Goal: Task Accomplishment & Management: Manage account settings

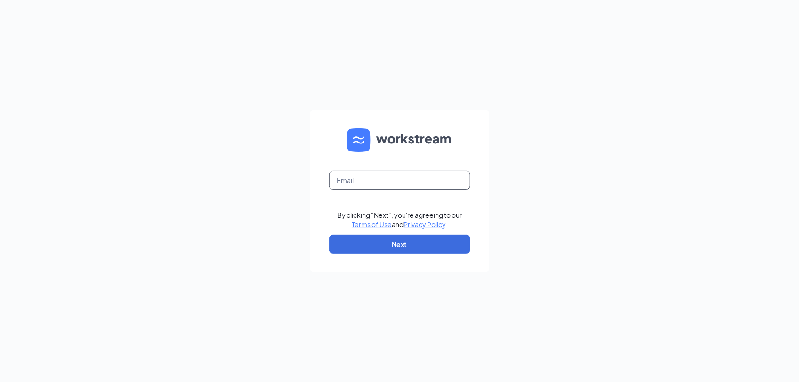
click at [449, 179] on input "text" at bounding box center [399, 180] width 141 height 19
type input "[EMAIL_ADDRESS][DOMAIN_NAME]"
click at [437, 245] on button "Next" at bounding box center [399, 244] width 141 height 19
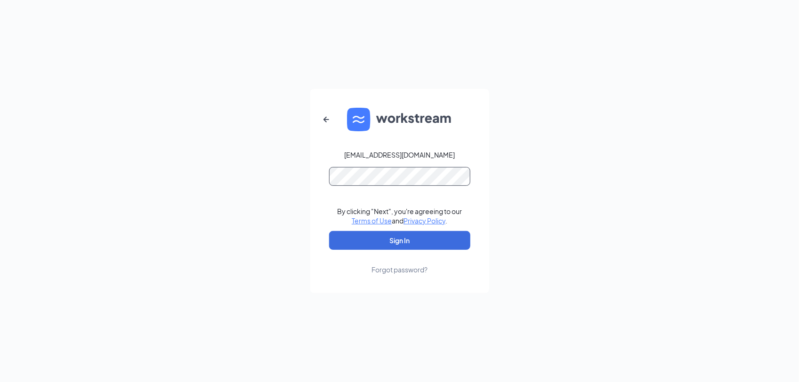
click at [329, 231] on button "Sign In" at bounding box center [399, 240] width 141 height 19
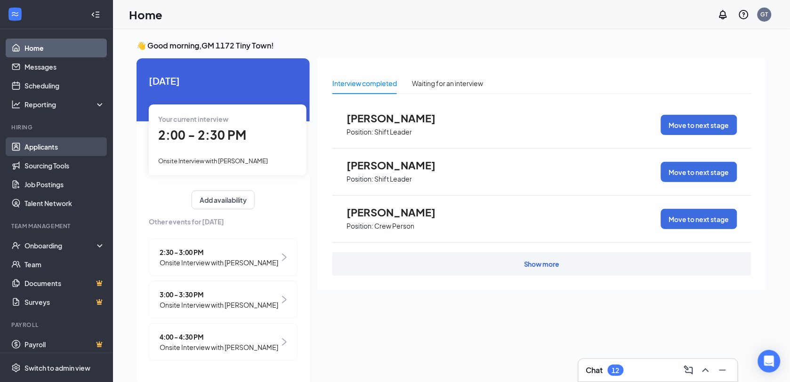
click at [55, 147] on link "Applicants" at bounding box center [64, 146] width 80 height 19
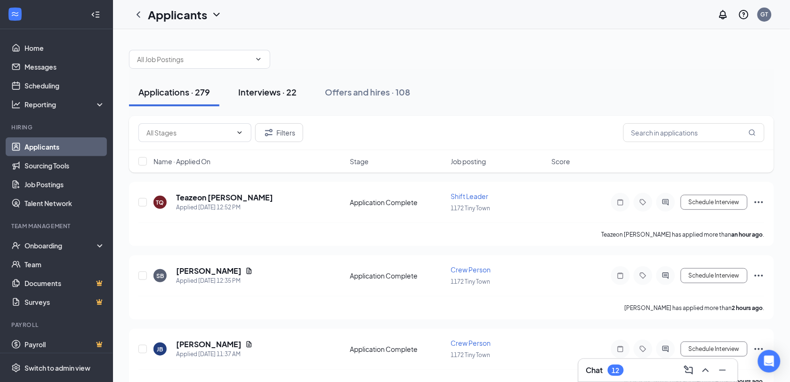
click at [265, 93] on div "Interviews · 22" at bounding box center [267, 92] width 58 height 12
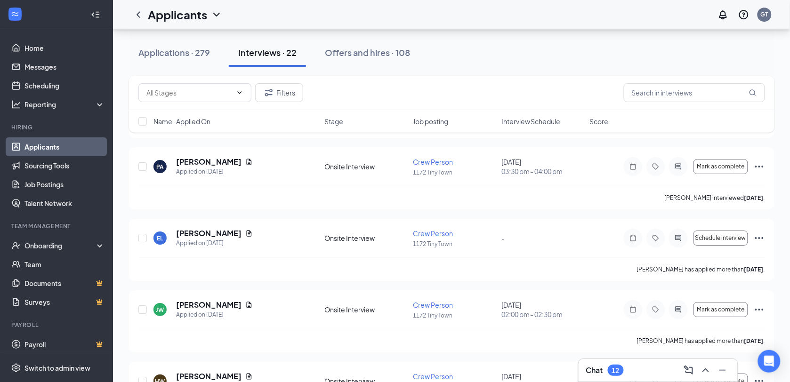
scroll to position [883, 0]
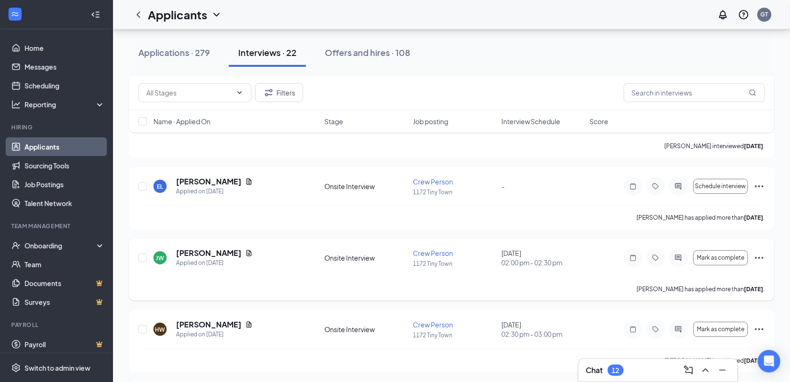
click at [761, 260] on icon "Ellipses" at bounding box center [759, 257] width 11 height 11
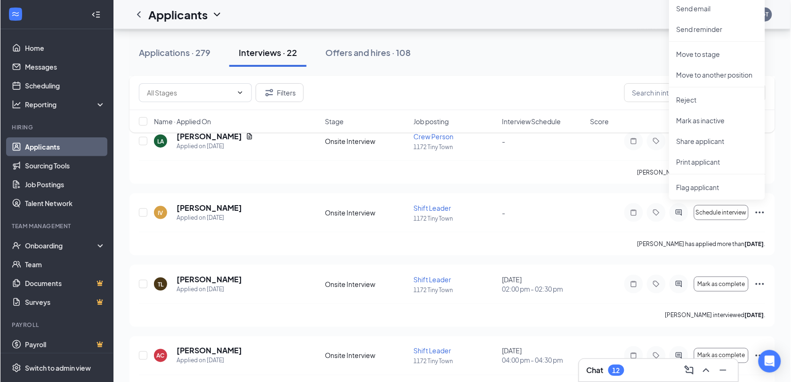
scroll to position [1294, 0]
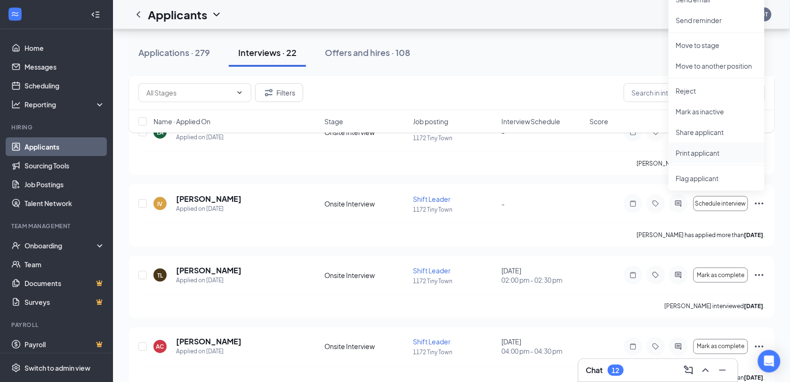
click at [700, 153] on p "Print applicant" at bounding box center [716, 152] width 81 height 9
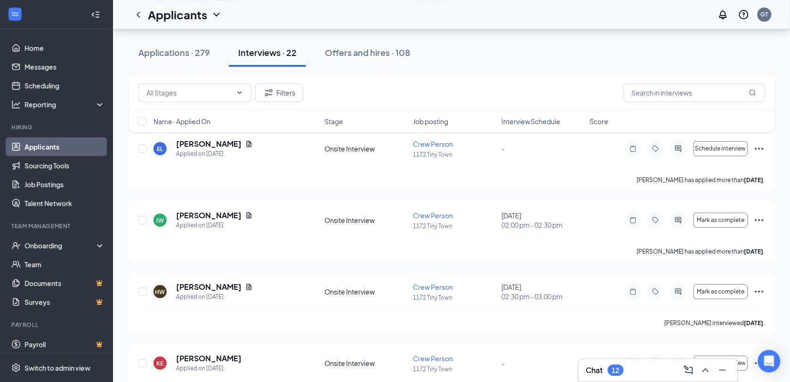
scroll to position [941, 0]
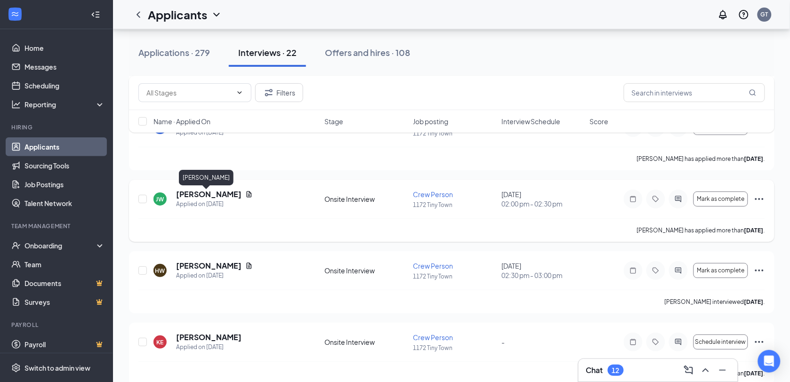
click at [199, 198] on h5 "[PERSON_NAME]" at bounding box center [208, 194] width 65 height 10
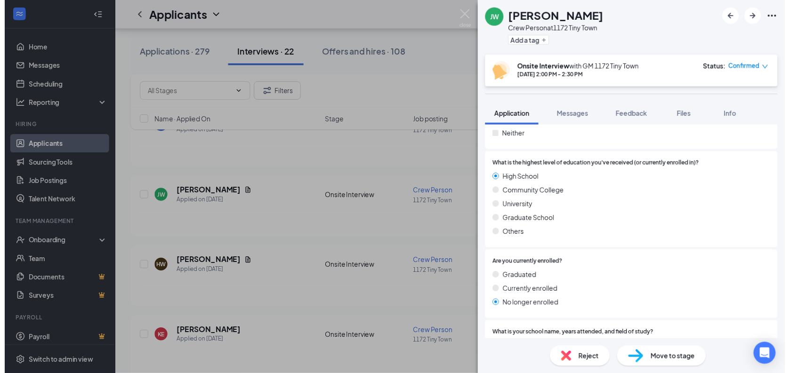
scroll to position [996, 0]
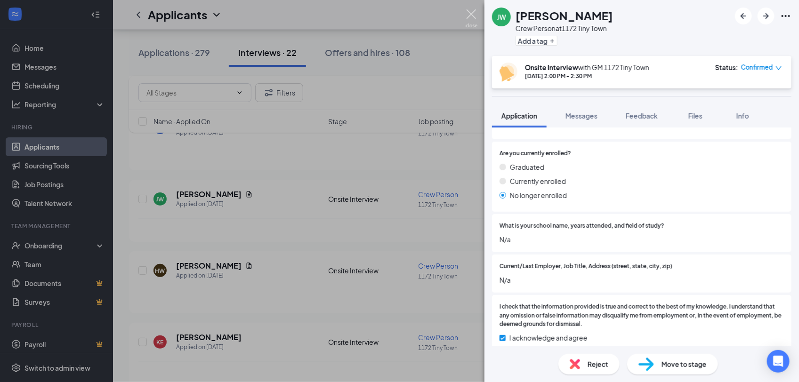
click at [472, 12] on img at bounding box center [472, 18] width 12 height 18
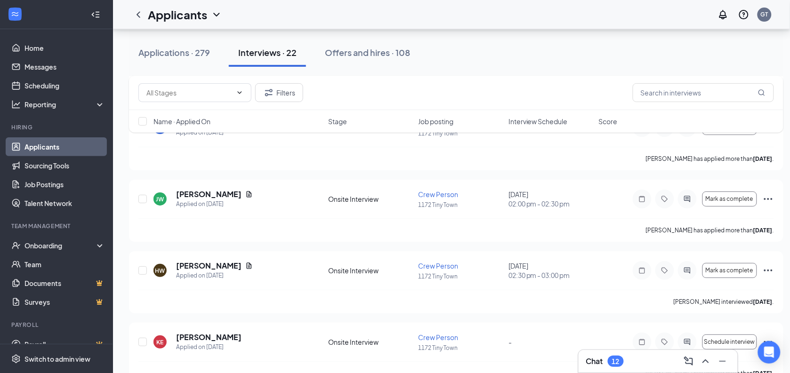
click at [457, 66] on div "Applications · 279 Interviews · 22 Offers and hires · 108" at bounding box center [456, 53] width 654 height 28
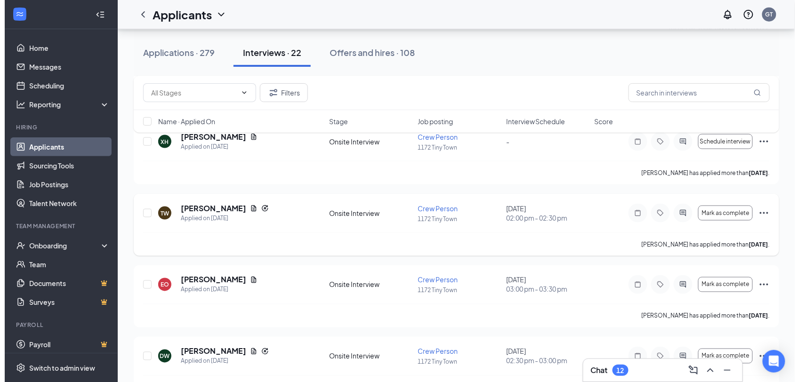
scroll to position [294, 0]
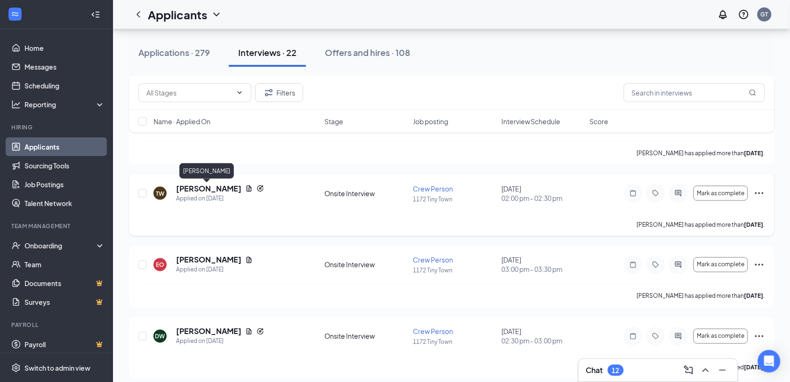
click at [213, 192] on h5 "[PERSON_NAME]" at bounding box center [208, 189] width 65 height 10
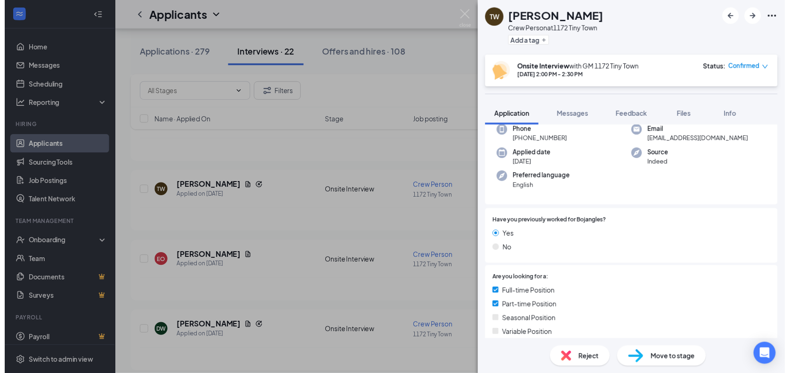
scroll to position [48, 0]
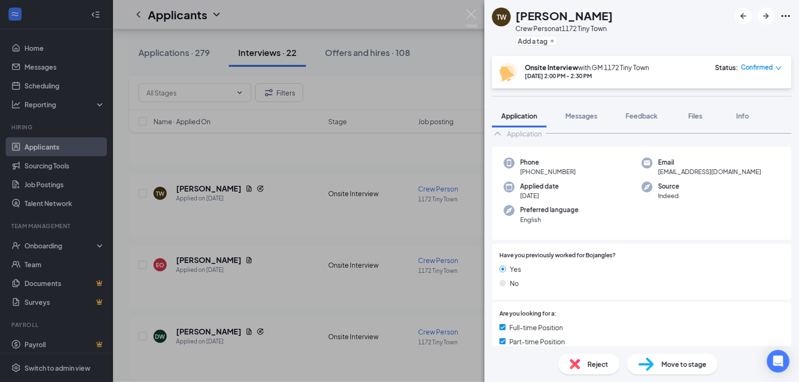
click at [274, 165] on div "TW [PERSON_NAME] Crew Person at 1172 Tiny Town Add a tag Onsite Interview with …" at bounding box center [399, 191] width 799 height 382
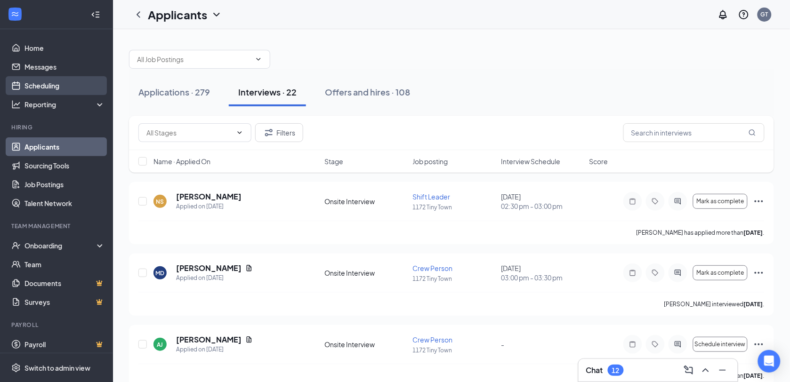
click at [46, 88] on link "Scheduling" at bounding box center [64, 85] width 80 height 19
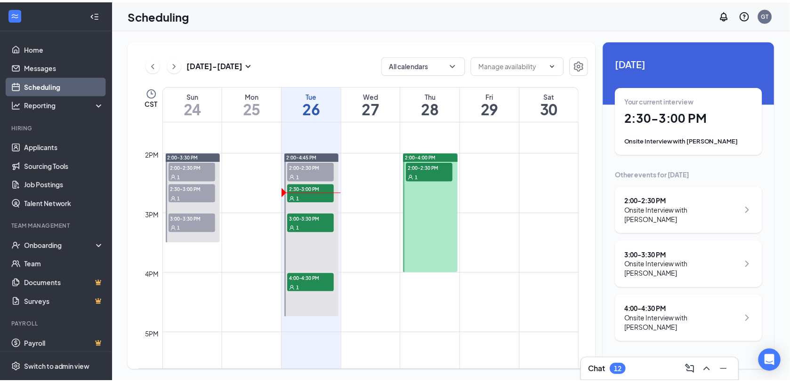
scroll to position [815, 0]
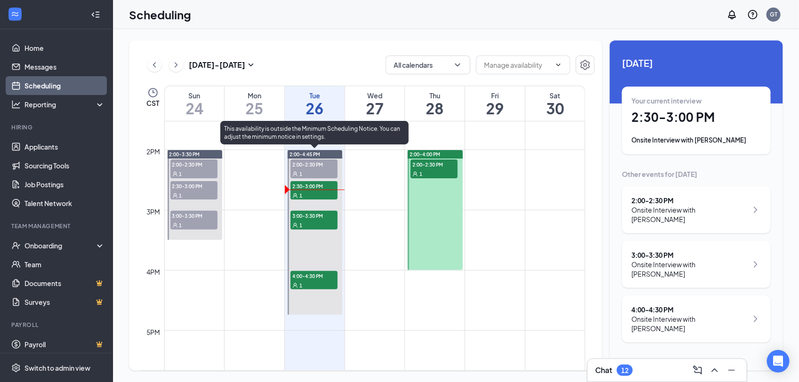
click at [307, 219] on span "3:00-3:30 PM" at bounding box center [313, 215] width 47 height 9
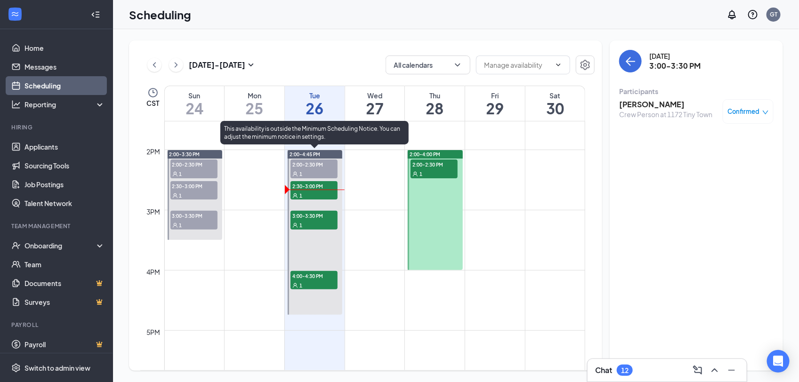
click at [302, 278] on span "4:00-4:30 PM" at bounding box center [313, 275] width 47 height 9
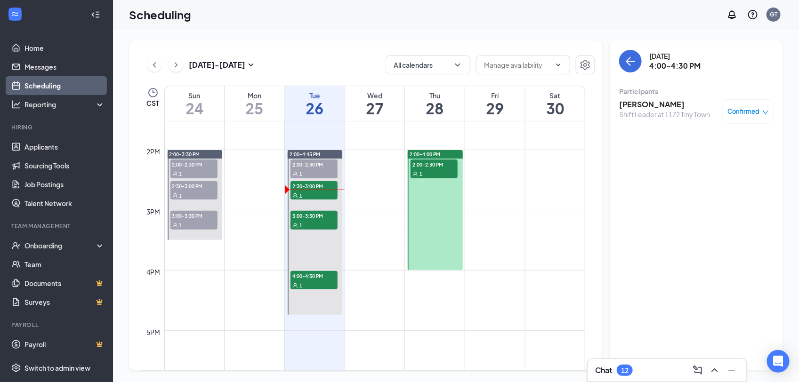
click at [436, 170] on div "1" at bounding box center [433, 173] width 47 height 9
click at [50, 147] on link "Applicants" at bounding box center [64, 146] width 80 height 19
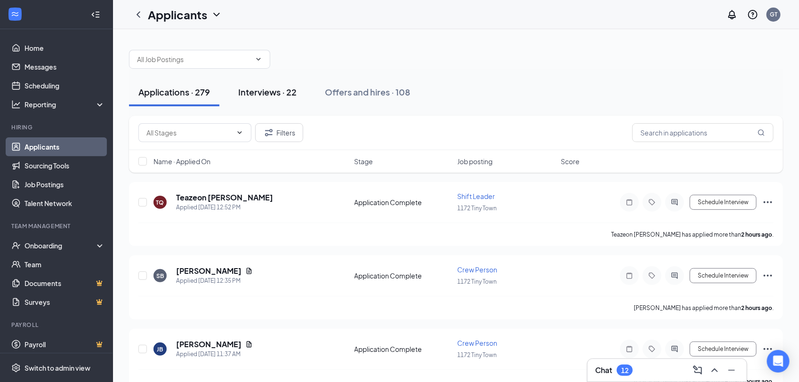
click at [270, 90] on div "Interviews · 22" at bounding box center [267, 92] width 58 height 12
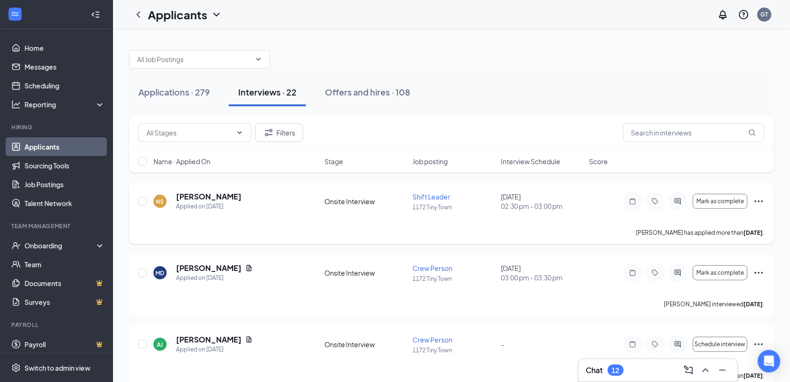
click at [761, 201] on icon "Ellipses" at bounding box center [758, 201] width 11 height 11
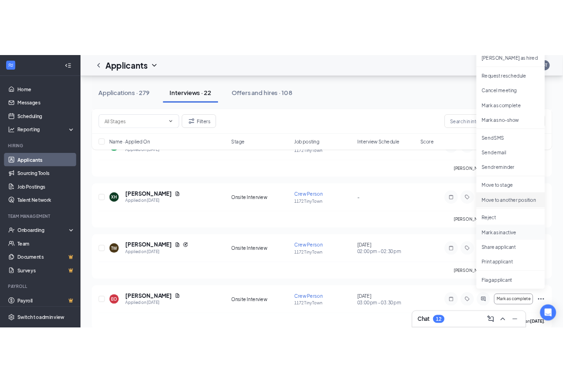
scroll to position [235, 0]
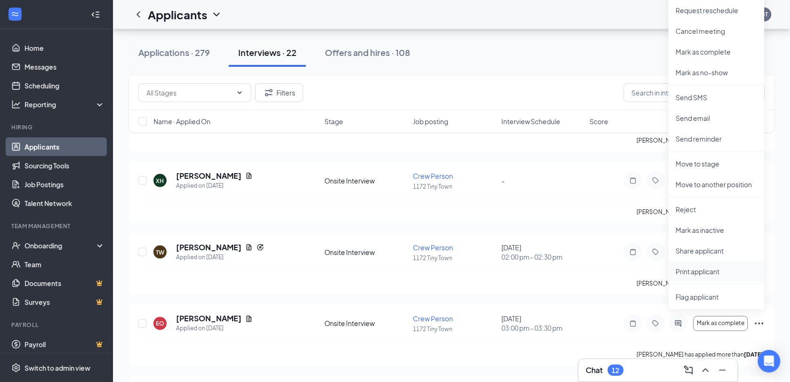
click at [697, 270] on p "Print applicant" at bounding box center [716, 271] width 81 height 9
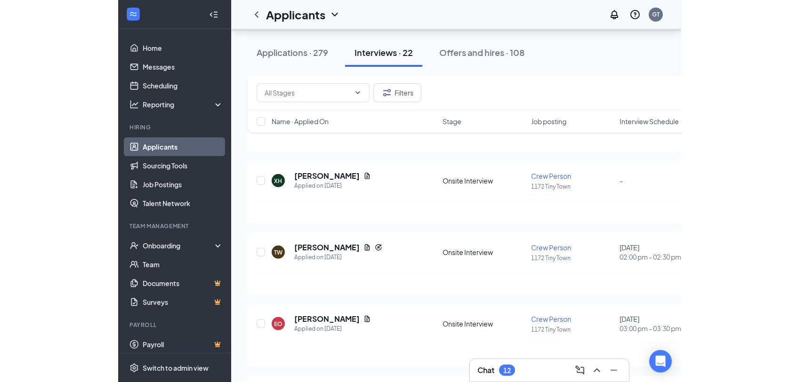
scroll to position [0, 0]
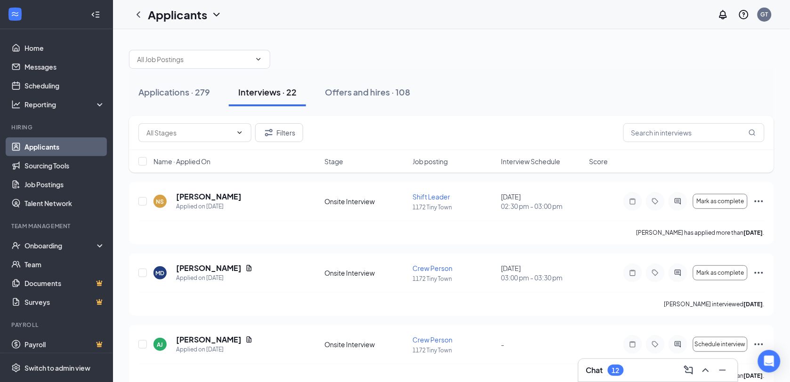
click at [545, 59] on div at bounding box center [451, 54] width 645 height 28
click at [203, 194] on h5 "[PERSON_NAME]" at bounding box center [208, 197] width 65 height 10
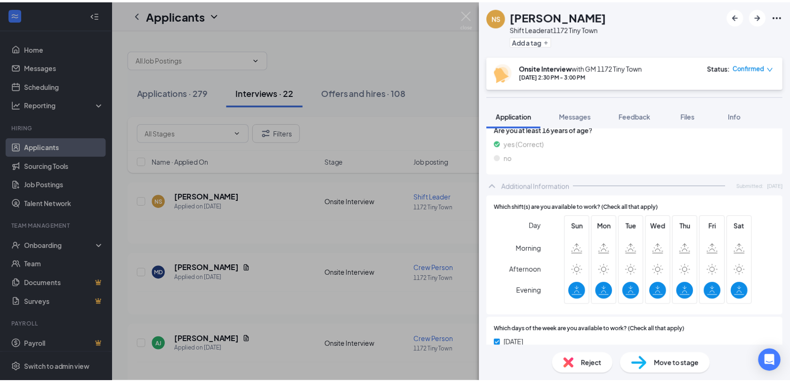
scroll to position [416, 0]
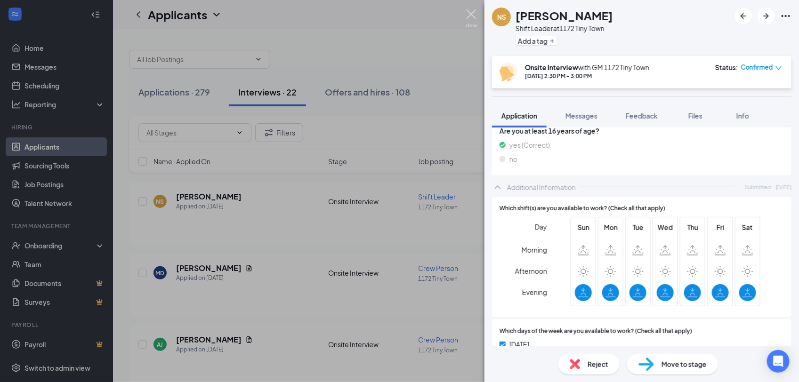
click at [474, 19] on img at bounding box center [472, 18] width 12 height 18
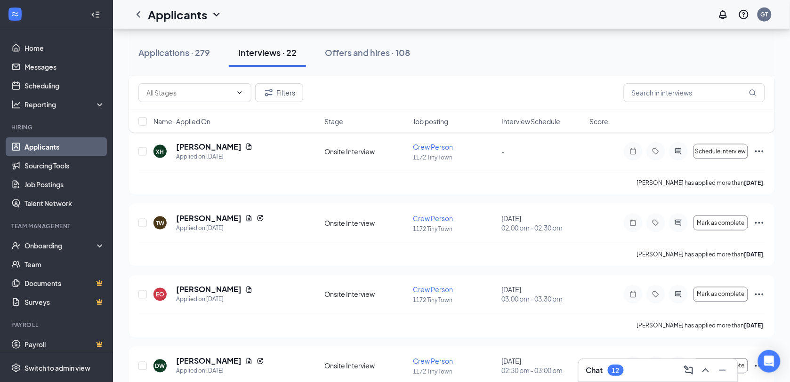
scroll to position [294, 0]
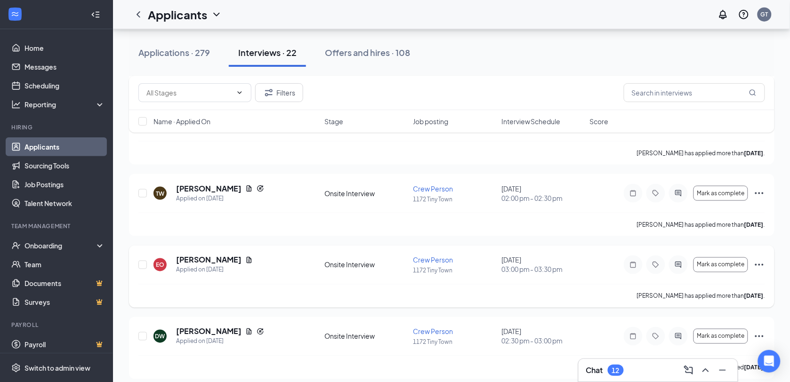
click at [760, 264] on icon "Ellipses" at bounding box center [759, 264] width 11 height 11
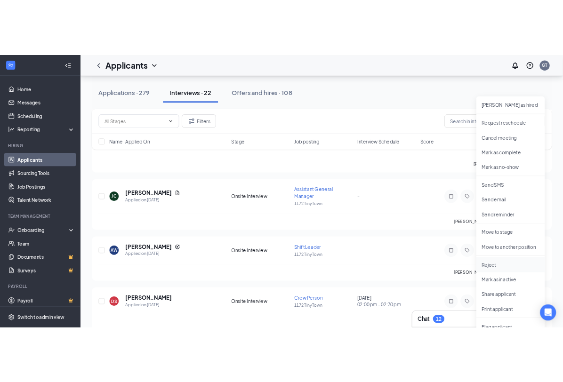
scroll to position [530, 0]
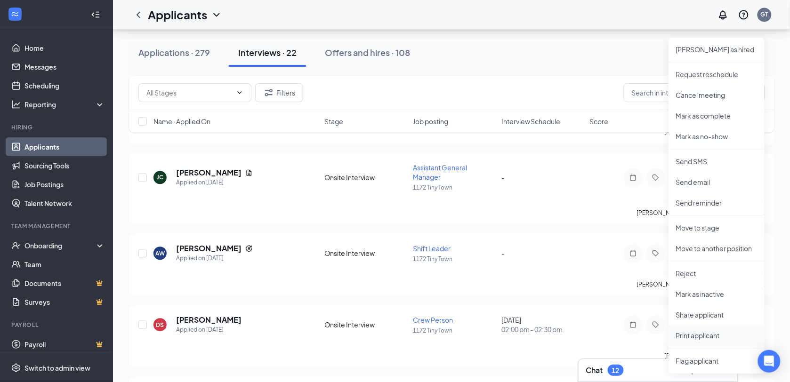
click at [696, 335] on p "Print applicant" at bounding box center [716, 335] width 81 height 9
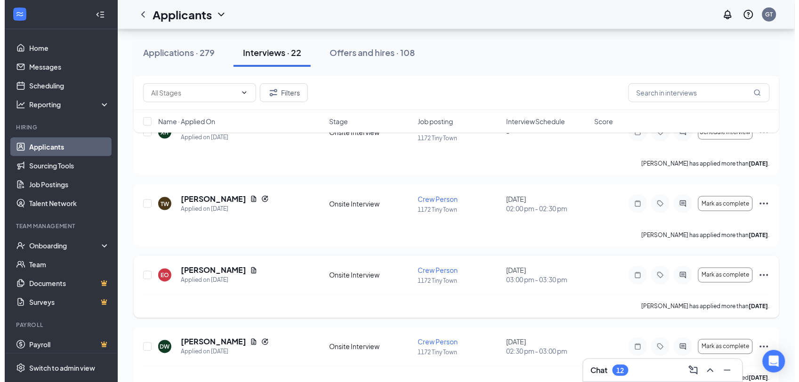
scroll to position [294, 0]
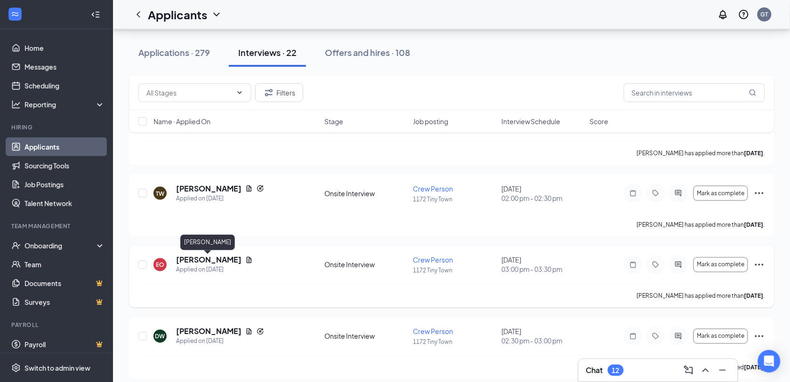
click at [232, 259] on h5 "[PERSON_NAME]" at bounding box center [208, 260] width 65 height 10
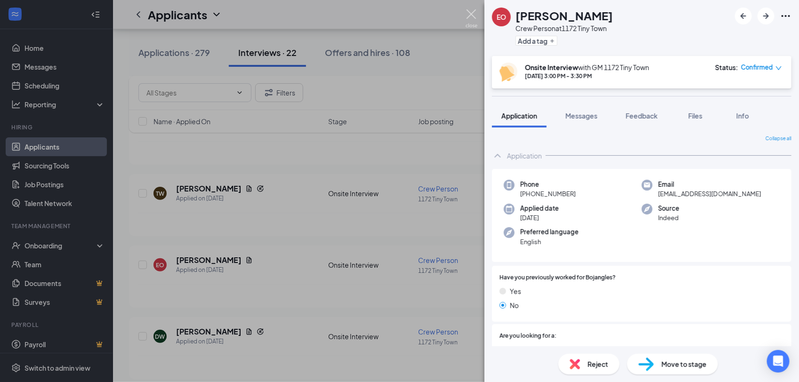
click at [474, 15] on img at bounding box center [472, 18] width 12 height 18
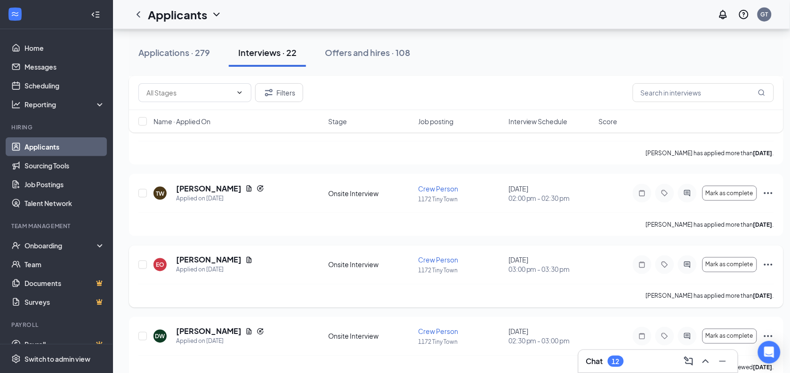
click at [771, 264] on icon "Ellipses" at bounding box center [768, 264] width 11 height 11
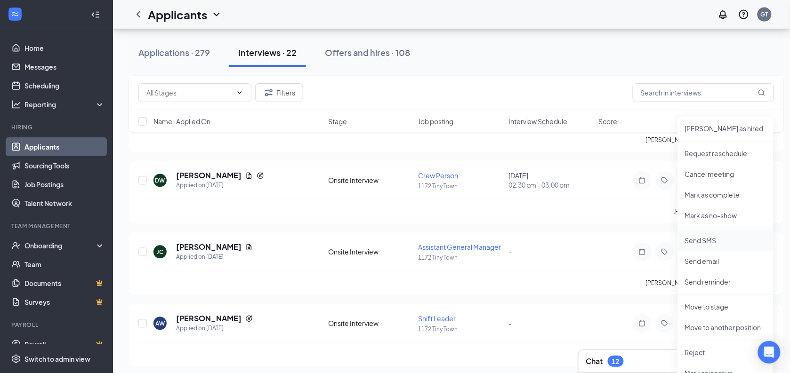
scroll to position [471, 0]
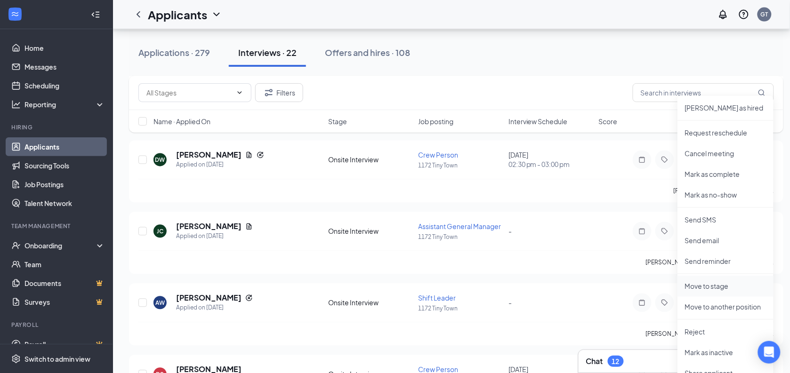
click at [723, 287] on p "Move to stage" at bounding box center [725, 286] width 81 height 9
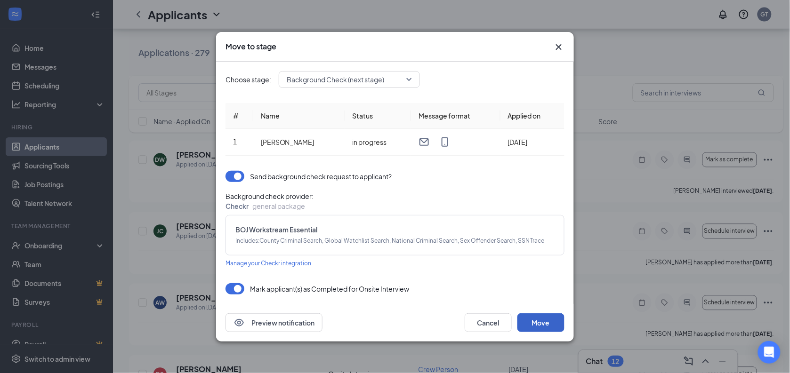
click at [545, 323] on button "Move" at bounding box center [540, 322] width 47 height 19
